Goal: Complete application form

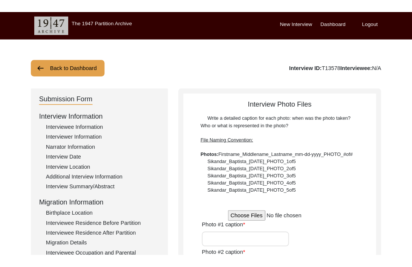
scroll to position [25, 0]
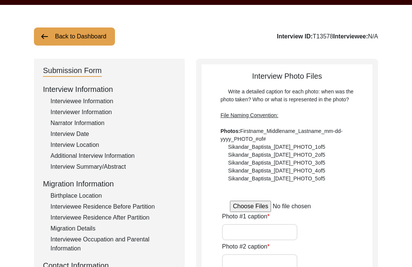
click at [257, 206] on input "file" at bounding box center [287, 206] width 114 height 11
click at [246, 205] on input "file" at bounding box center [287, 206] width 114 height 11
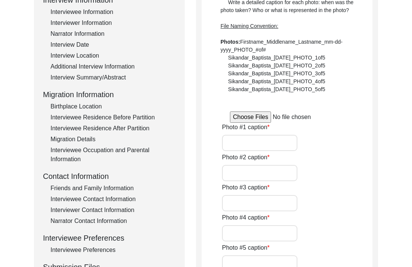
scroll to position [0, 0]
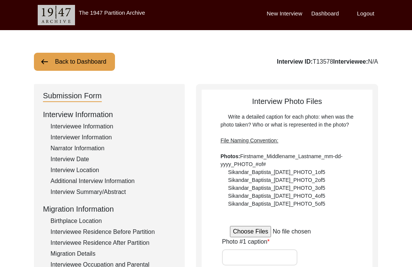
click at [250, 232] on input "file" at bounding box center [287, 231] width 114 height 11
type input "C:\fakepath\Romesh_Puri_[DATE]_PHOTO_1of15.png"
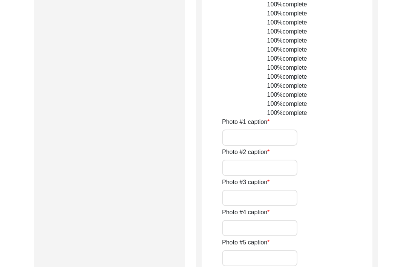
scroll to position [941, 0]
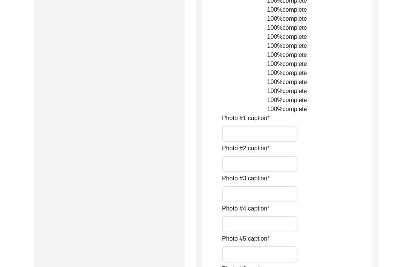
click at [255, 134] on input "Photo #1 caption" at bounding box center [259, 134] width 75 height 16
type input "R"
type input "Puri Ancestral Home in [GEOGRAPHIC_DATA]"
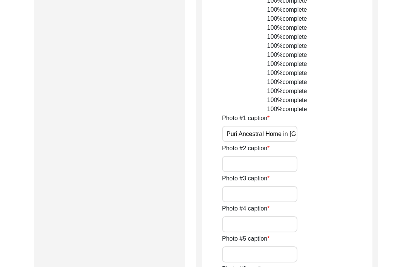
click at [237, 134] on input "Puri Ancestral Home in [GEOGRAPHIC_DATA]" at bounding box center [259, 134] width 75 height 16
click at [279, 166] on input "Photo #2 caption" at bounding box center [259, 164] width 75 height 16
type input "[PERSON_NAME] (daughter)"
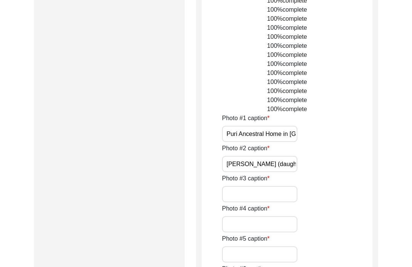
click at [248, 191] on input "Photo #3 caption" at bounding box center [259, 194] width 75 height 16
type input "[PERSON_NAME] ([PERSON_NAME] grandfather)"
click at [239, 132] on input "Puri Ancestral Home in [GEOGRAPHIC_DATA]" at bounding box center [259, 134] width 75 height 16
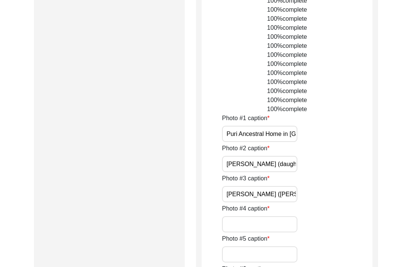
click at [277, 192] on input "[PERSON_NAME] ([PERSON_NAME] grandfather)" at bounding box center [259, 194] width 75 height 16
click at [243, 134] on input "Puri Ancestral Home in [GEOGRAPHIC_DATA]" at bounding box center [259, 134] width 75 height 16
type input "Puri ancestral home in [GEOGRAPHIC_DATA]"
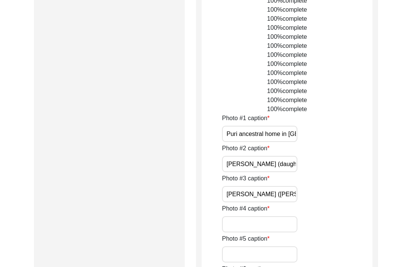
click at [255, 221] on input "Photo #4 caption" at bounding box center [259, 225] width 75 height 16
type input "[PERSON_NAME] (daughter) with family dog"
click at [241, 256] on input "Photo #5 caption" at bounding box center [259, 255] width 75 height 16
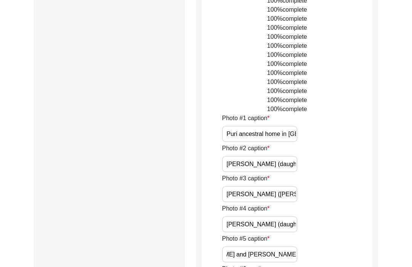
scroll to position [0, 45]
type input "[PERSON_NAME] and [PERSON_NAME] wedding picture 1"
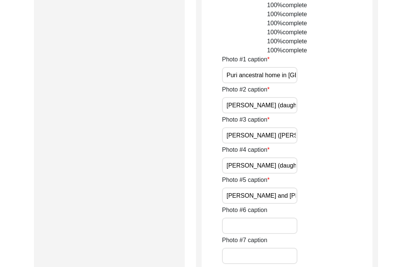
scroll to position [1011, 0]
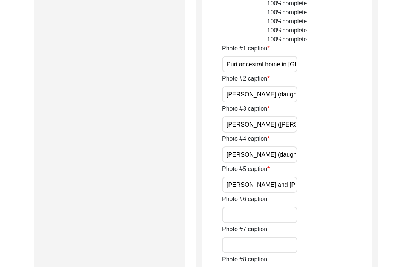
click at [233, 216] on input "Photo #6 caption" at bounding box center [259, 215] width 75 height 16
click at [243, 191] on input "[PERSON_NAME] and [PERSON_NAME] wedding picture 1" at bounding box center [259, 185] width 75 height 16
click at [255, 184] on input "[PERSON_NAME] and [PERSON_NAME] wedding picture 1" at bounding box center [259, 185] width 75 height 16
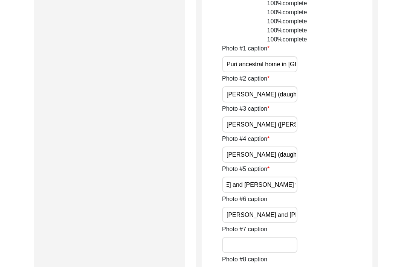
click at [293, 213] on input "[PERSON_NAME] and [PERSON_NAME] wedding ph" at bounding box center [259, 215] width 75 height 16
click at [287, 187] on input "[PERSON_NAME] and [PERSON_NAME] wedding picture 1" at bounding box center [259, 185] width 75 height 16
click at [293, 217] on input "[PERSON_NAME] and [PERSON_NAME] wedding ph" at bounding box center [259, 215] width 75 height 16
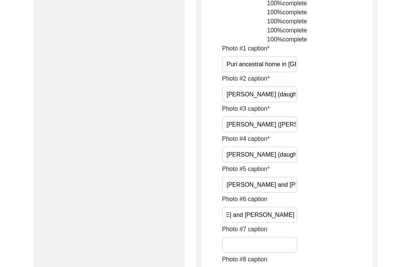
type input "[PERSON_NAME] and [PERSON_NAME] wedding picture 2"
click at [248, 243] on input "Photo #7 caption" at bounding box center [259, 245] width 75 height 16
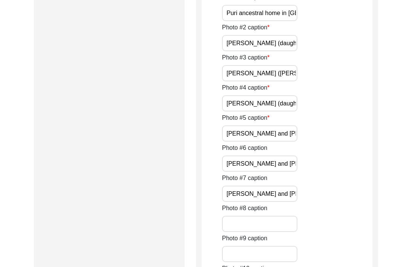
click at [260, 217] on input "Photo #8 caption" at bounding box center [259, 224] width 75 height 16
click at [283, 192] on input "[PERSON_NAME] and [PERSON_NAME] wedding card" at bounding box center [259, 194] width 75 height 16
type input "[PERSON_NAME] and [PERSON_NAME] wedding card 1973"
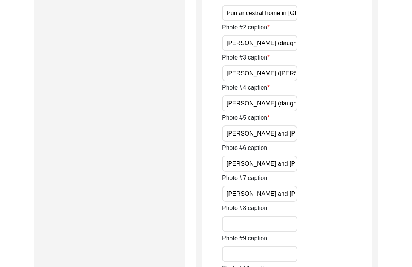
click at [246, 224] on input "Photo #8 caption" at bounding box center [259, 224] width 75 height 16
type input "[PERSON_NAME] and [PERSON_NAME] in their professions"
click at [261, 254] on input "Photo #9 caption" at bounding box center [259, 254] width 75 height 16
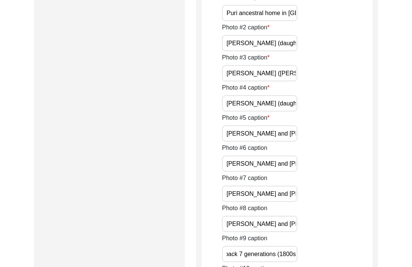
scroll to position [0, 64]
type input "Puri family tree dating back 7 generations (1800s)"
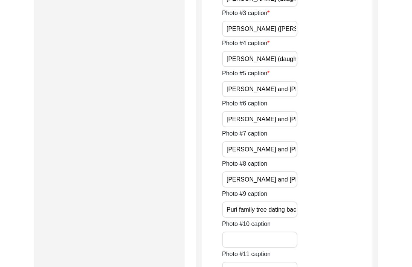
scroll to position [1116, 0]
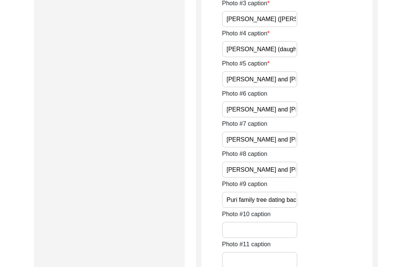
click at [246, 230] on input "Photo #10 caption" at bounding box center [259, 230] width 75 height 16
type input "[PERSON_NAME] sharing stories with [PERSON_NAME] (interviewer)"
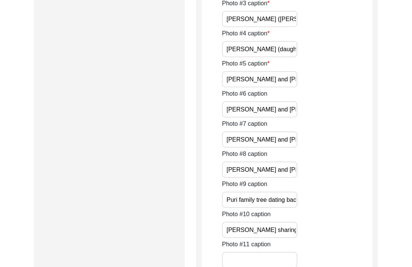
click at [235, 253] on input "Photo #11 caption" at bounding box center [259, 260] width 75 height 16
type input "Interview set up"
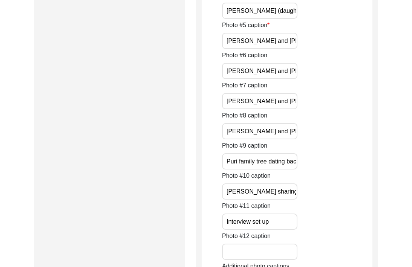
scroll to position [1155, 0]
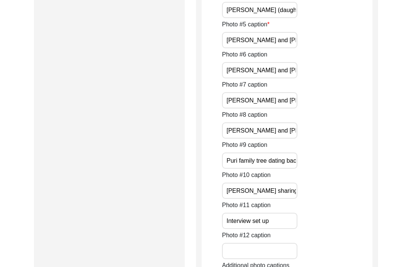
click at [251, 247] on input "Photo #12 caption" at bounding box center [259, 251] width 75 height 16
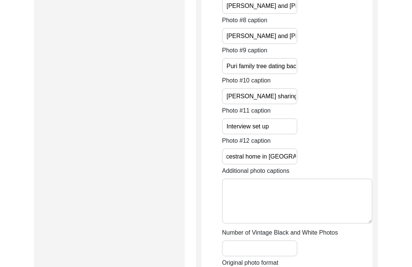
scroll to position [1263, 0]
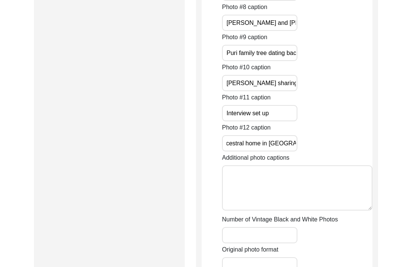
type input "Puri ancestral home in [GEOGRAPHIC_DATA] 2"
click at [269, 183] on textarea "Additional photo captions" at bounding box center [297, 188] width 151 height 45
type textarea "P"
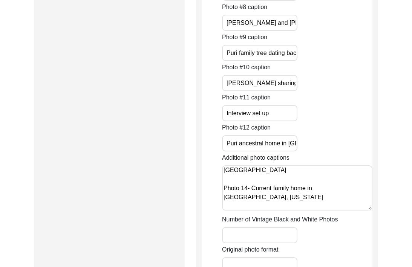
scroll to position [28, 0]
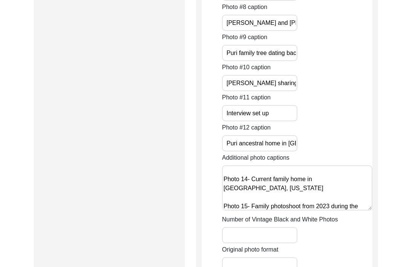
click at [236, 209] on textarea "Photo 13- family photo from the 1980s with [PERSON_NAME] mother during her visi…" at bounding box center [297, 188] width 151 height 45
click at [300, 206] on textarea "Photo 13- family photo from the 1980s with [PERSON_NAME] mother during her visi…" at bounding box center [297, 188] width 151 height 45
click at [360, 200] on textarea "Photo 13- family photo from the 1980s with [PERSON_NAME] mother during her visi…" at bounding box center [297, 188] width 151 height 45
click at [341, 192] on textarea "Photo 13- family photo from the 1980s with [PERSON_NAME] mother during her visi…" at bounding box center [297, 188] width 151 height 45
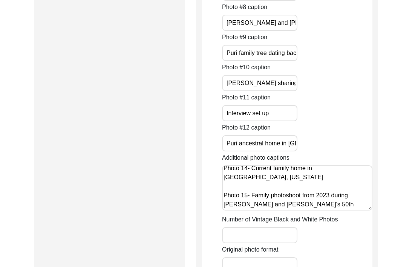
click at [303, 207] on textarea "Photo 13- family photo from the 1980s with [PERSON_NAME] mother during her visi…" at bounding box center [297, 188] width 151 height 45
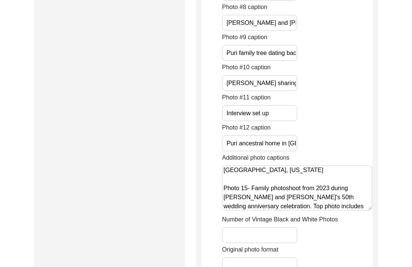
scroll to position [55, 0]
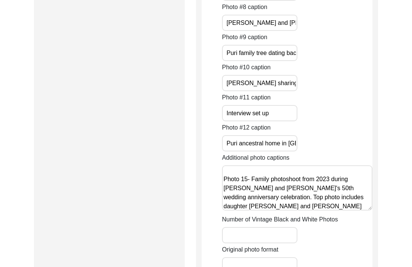
type textarea "Photo 13- family photo from the 1980s with [PERSON_NAME] mother during her visi…"
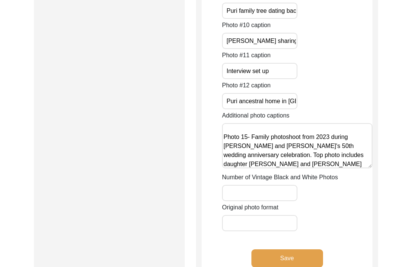
scroll to position [1306, 0]
click at [283, 189] on input "Number of Vintage Black and White Photos" at bounding box center [259, 193] width 75 height 16
type input "3"
click at [267, 221] on input "Original photo format" at bounding box center [259, 223] width 75 height 16
type input "0"
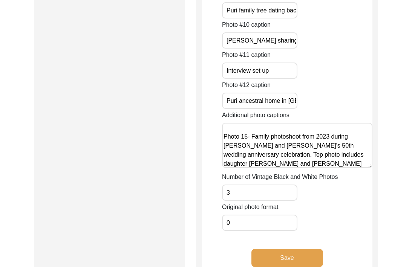
click at [272, 255] on button "Save" at bounding box center [288, 258] width 72 height 18
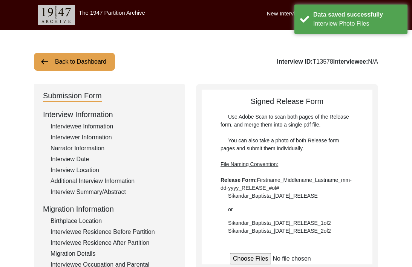
scroll to position [47, 0]
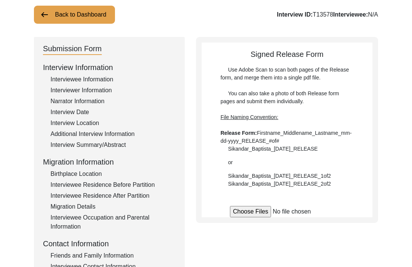
click at [250, 212] on input "file" at bounding box center [287, 211] width 114 height 11
type input "C:\fakepath\Romesh_Puri_[DATE]_RELEASE.pdf"
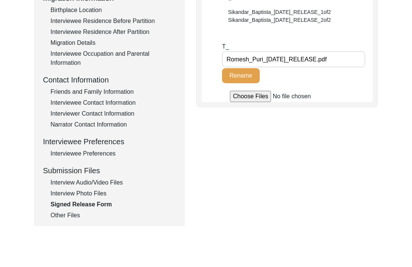
scroll to position [86, 0]
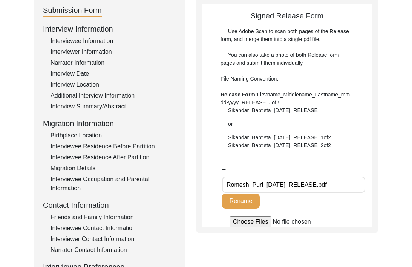
click at [345, 188] on input "Romesh_Puri_[DATE]_RELEASE.pdf" at bounding box center [293, 185] width 143 height 16
type input "Romesh_Puri_[DATE]_RELEASE"
click at [243, 203] on button "Rename" at bounding box center [241, 201] width 38 height 15
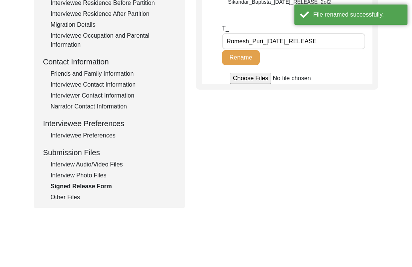
scroll to position [278, 0]
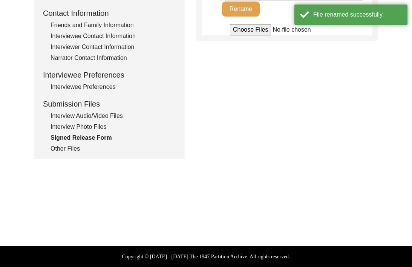
click at [65, 128] on div "Interview Photo Files" at bounding box center [113, 127] width 125 height 9
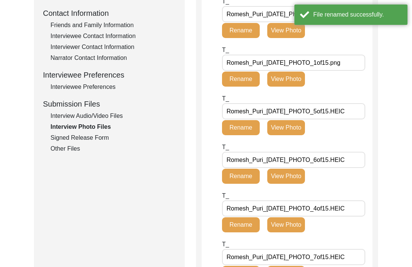
click at [73, 115] on div "Interview Audio/Video Files" at bounding box center [113, 116] width 125 height 9
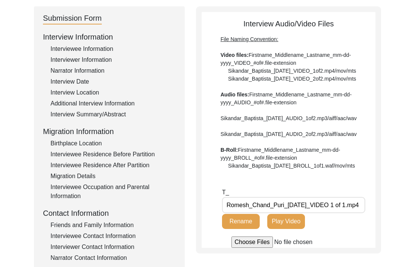
scroll to position [77, 0]
click at [352, 214] on 1\ "Romesh_Chand_Puri_[DATE]_VIDEO 1 of 1.mp4" at bounding box center [293, 206] width 143 height 16
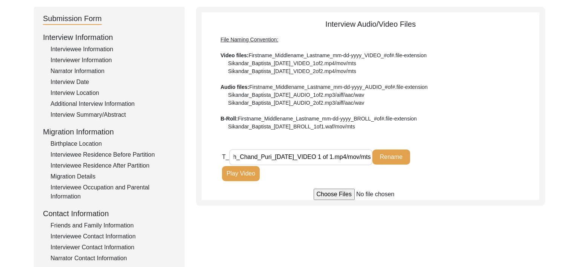
scroll to position [0, 31]
type 1\ "Romesh_Chand_Puri_[DATE]_VIDEO 1 of 1.mp4/mov/mts"
click at [390, 157] on button "Rename" at bounding box center [392, 157] width 38 height 15
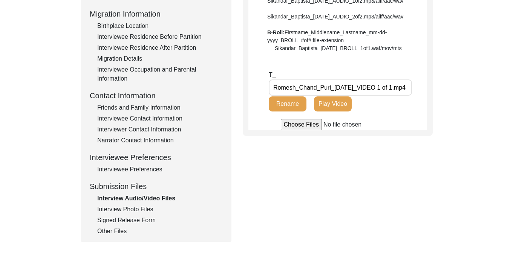
scroll to position [240, 0]
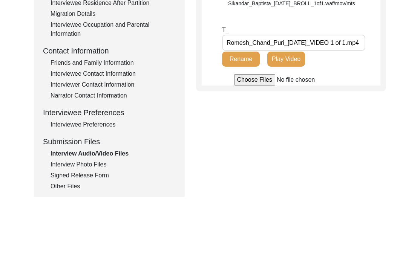
click at [246, 86] on input "file" at bounding box center [291, 79] width 114 height 11
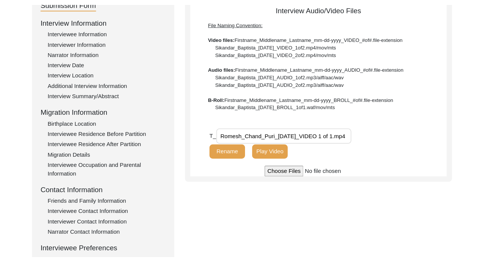
scroll to position [91, 0]
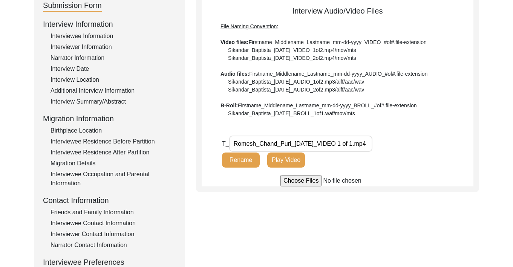
click at [295, 184] on input "file" at bounding box center [338, 180] width 114 height 11
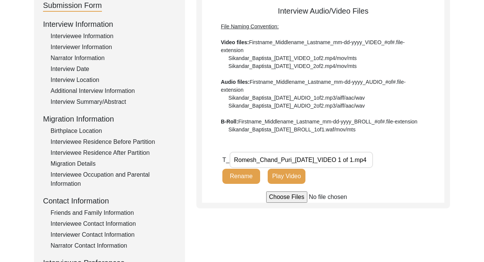
click at [268, 197] on input "file" at bounding box center [323, 196] width 114 height 11
type input "C:\fakepath\[PERSON_NAME] (daughter( sharing childhood stories.MOV"
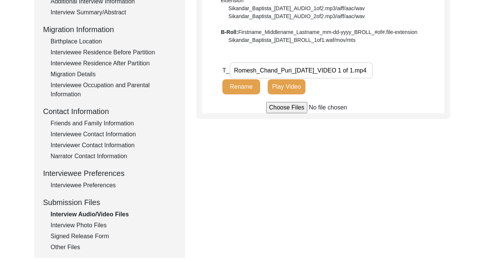
scroll to position [223, 0]
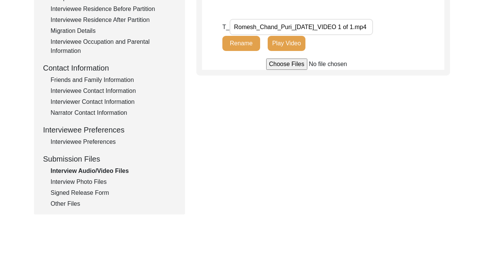
click at [99, 181] on div "Interview Photo Files" at bounding box center [113, 181] width 125 height 9
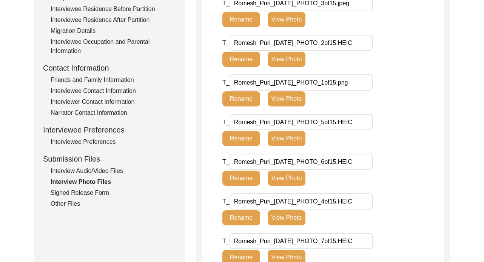
click at [90, 169] on div "Interview Audio/Video Files" at bounding box center [113, 170] width 125 height 9
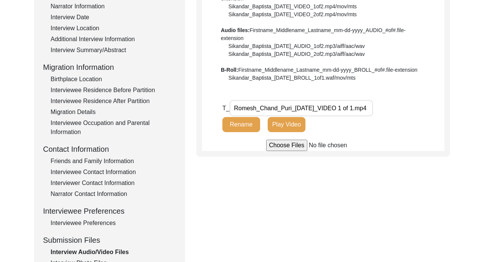
scroll to position [114, 0]
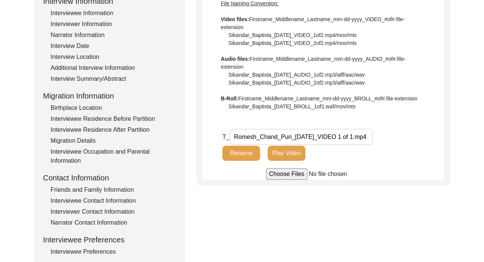
click at [286, 178] on input "file" at bounding box center [323, 173] width 114 height 11
type input "C:\fakepath\Family photo album.MOV"
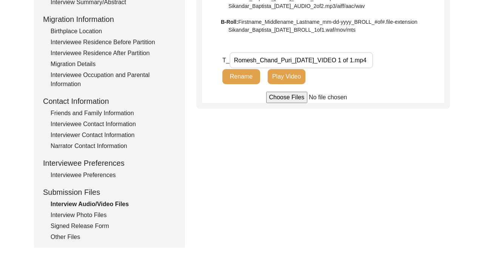
scroll to position [235, 0]
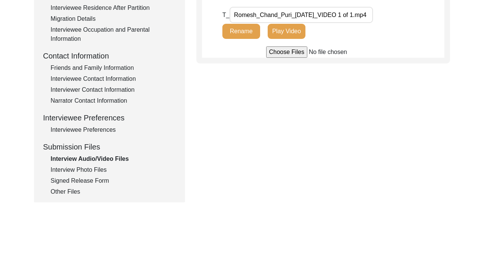
click at [85, 166] on div "Interview Photo Files" at bounding box center [113, 169] width 125 height 9
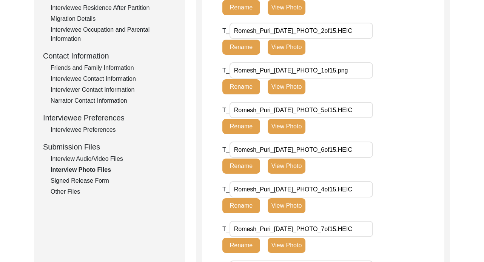
click at [81, 160] on div "Interview Audio/Video Files" at bounding box center [113, 158] width 125 height 9
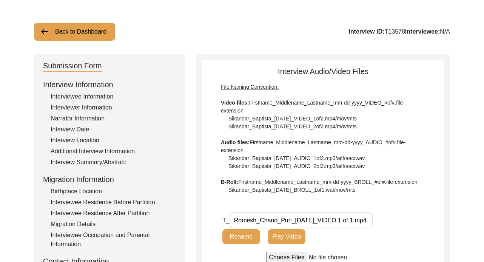
scroll to position [0, 0]
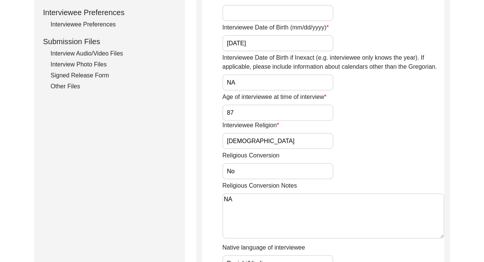
click at [77, 51] on div "Interview Audio/Video Files" at bounding box center [113, 53] width 125 height 9
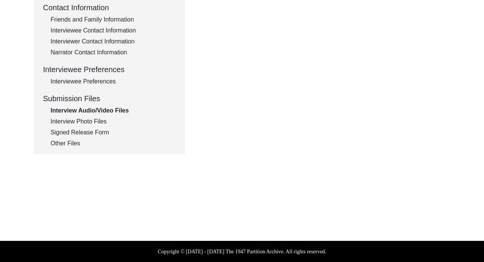
scroll to position [284, 0]
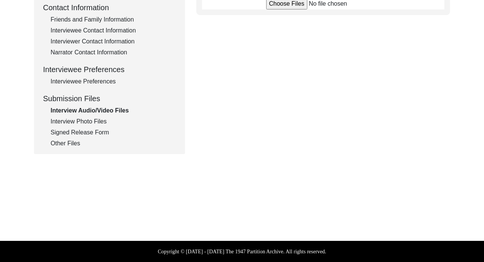
click at [89, 124] on div "Interview Photo Files" at bounding box center [113, 121] width 125 height 9
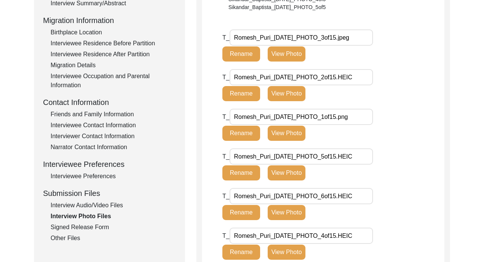
scroll to position [260, 0]
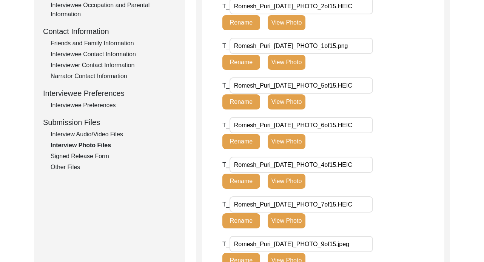
click at [80, 136] on div "Interview Audio/Video Files" at bounding box center [113, 134] width 125 height 9
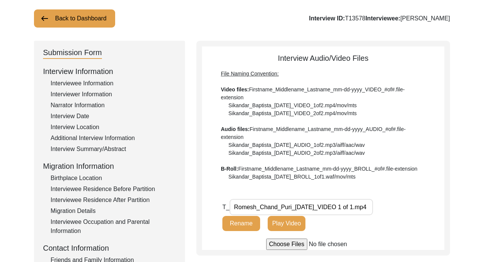
scroll to position [43, 0]
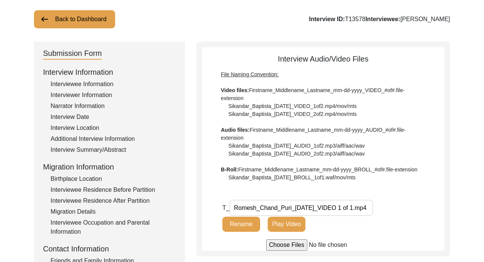
click at [286, 244] on input "file" at bounding box center [323, 244] width 114 height 11
type input "C:\fakepath\Family photo album.MOV"
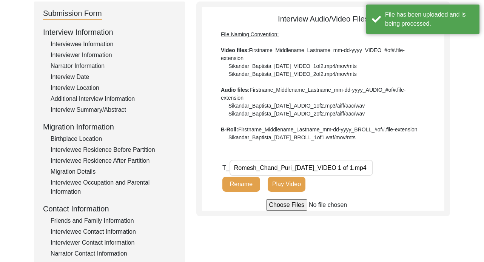
scroll to position [87, 0]
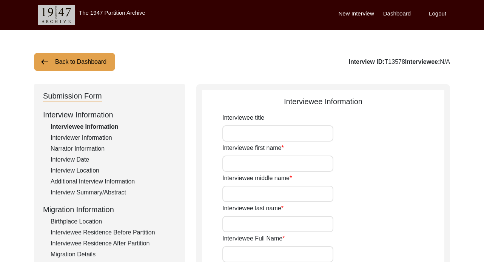
type input "Mr."
type input "[PERSON_NAME]"
type input "Chand"
type input "Puri"
type input "Romesh Chand Puri"
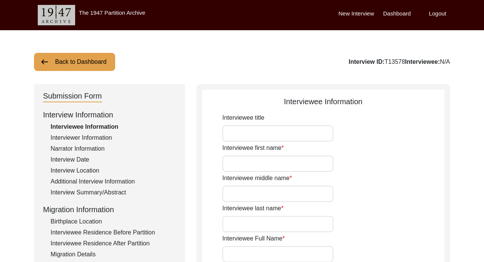
type input "10/16/1937"
type input "NA"
type input "87"
type input "Hindu"
type input "No"
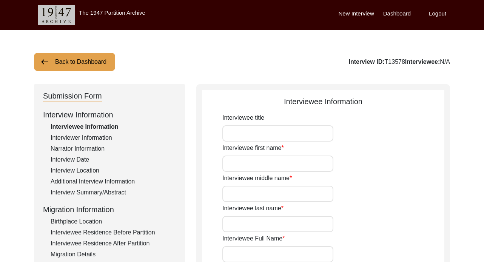
type textarea "NA"
type input "Punjabi/Hindi"
type input "Male"
type input "Punjabi"
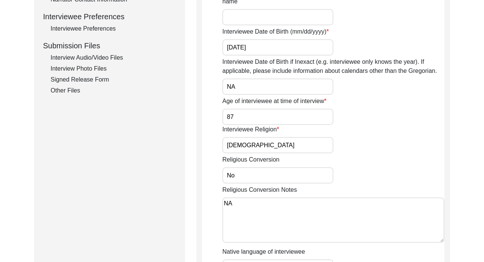
click at [67, 56] on div "Interview Audio/Video Files" at bounding box center [113, 57] width 125 height 9
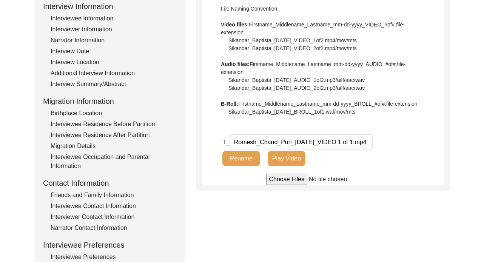
scroll to position [83, 0]
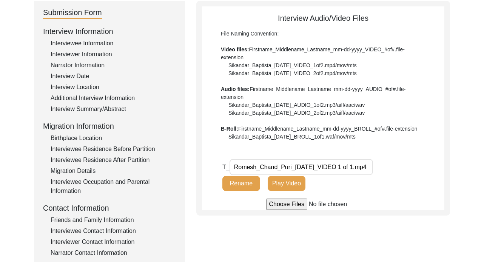
click at [287, 208] on input "file" at bounding box center [323, 203] width 114 height 11
type input "C:\fakepath\Family photo album.MOV"
